Goal: Find contact information: Obtain details needed to contact an individual or organization

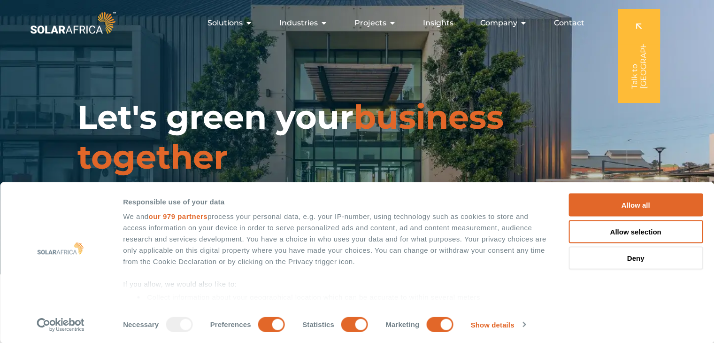
click at [569, 19] on span "Contact" at bounding box center [569, 22] width 30 height 11
drag, startPoint x: 0, startPoint y: 0, endPoint x: 569, endPoint y: 19, distance: 569.5
click at [569, 19] on span "Contact" at bounding box center [569, 22] width 30 height 11
